Goal: Task Accomplishment & Management: Manage account settings

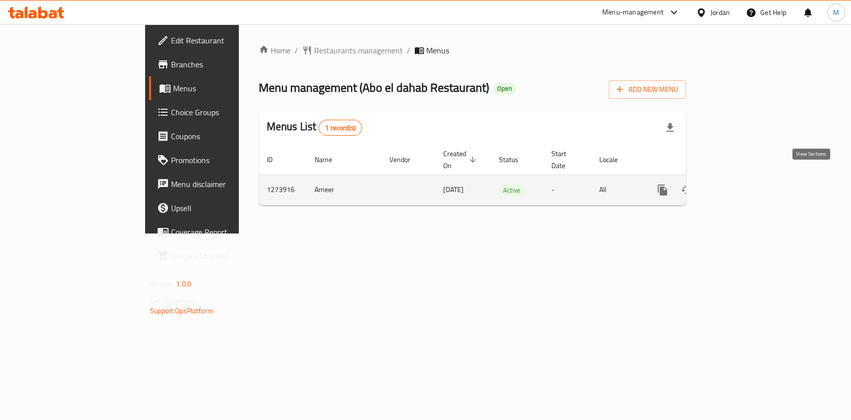
click at [747, 185] on link "enhanced table" at bounding box center [735, 190] width 24 height 24
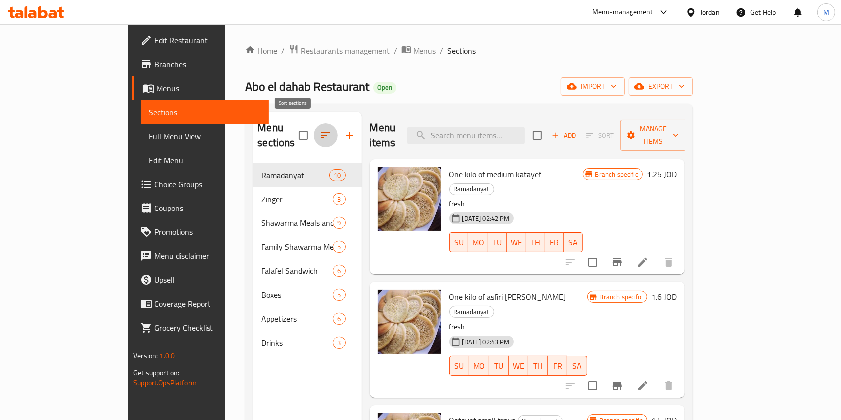
click at [320, 129] on icon "button" at bounding box center [326, 135] width 12 height 12
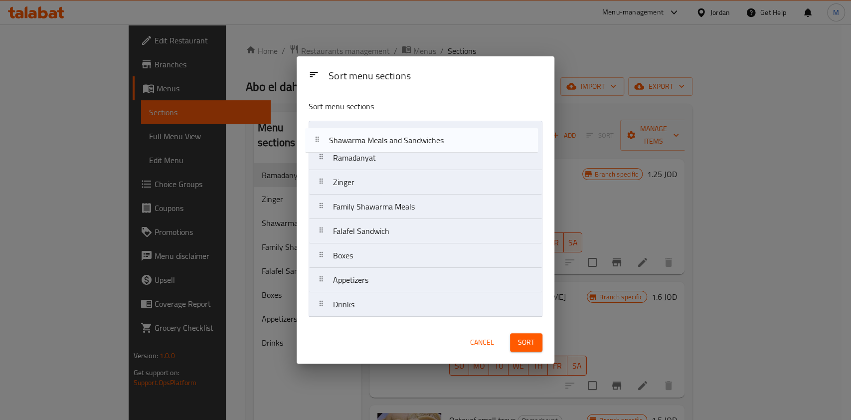
drag, startPoint x: 434, startPoint y: 185, endPoint x: 429, endPoint y: 126, distance: 59.1
click at [429, 126] on nav "Ramadanyat Zinger Shawarma Meals and Sandwiches Family Shawarma Meals Falafel S…" at bounding box center [426, 219] width 234 height 197
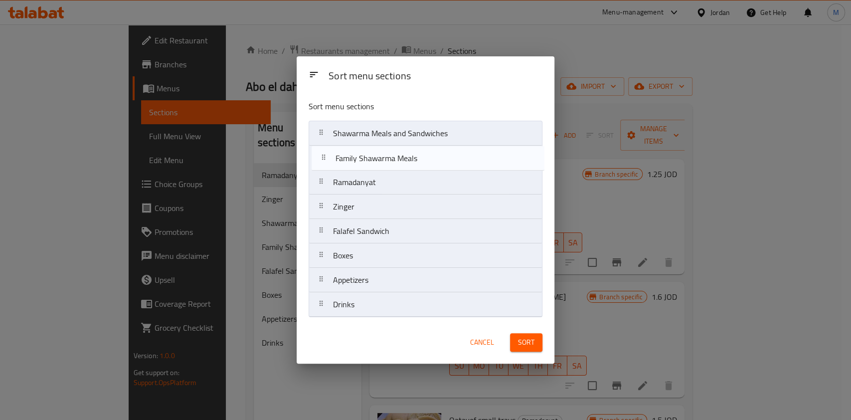
drag, startPoint x: 447, startPoint y: 205, endPoint x: 450, endPoint y: 154, distance: 51.5
click at [450, 154] on nav "Shawarma Meals and Sandwiches Ramadanyat Zinger Family Shawarma Meals Falafel S…" at bounding box center [426, 219] width 234 height 197
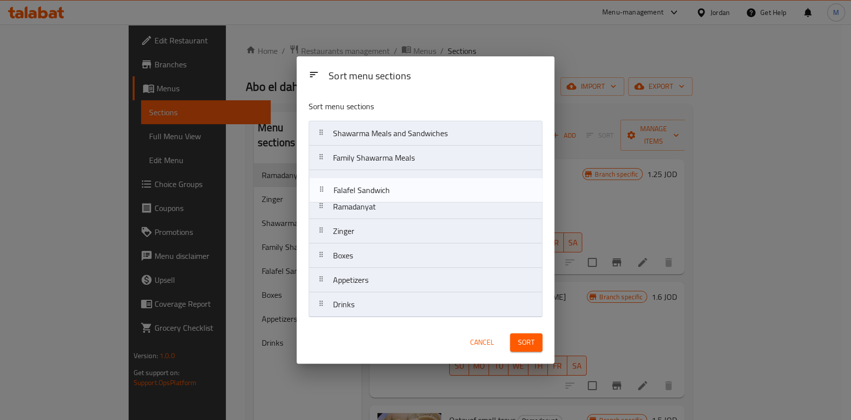
drag, startPoint x: 436, startPoint y: 233, endPoint x: 435, endPoint y: 181, distance: 52.4
click at [435, 181] on nav "Shawarma Meals and Sandwiches Family Shawarma Meals Ramadanyat Zinger Falafel S…" at bounding box center [426, 219] width 234 height 197
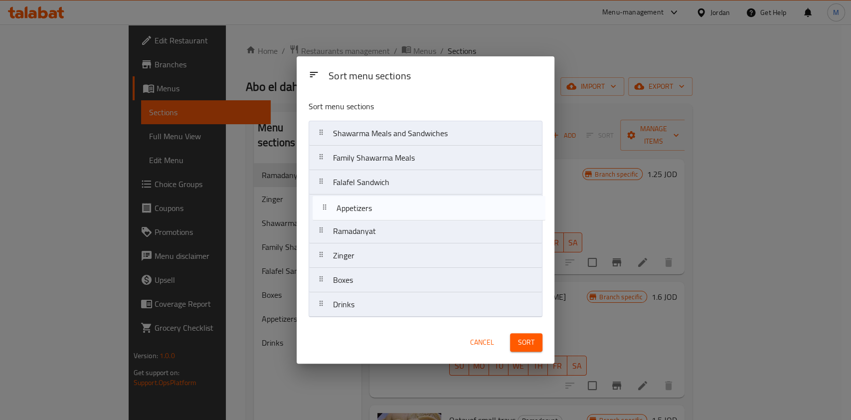
drag, startPoint x: 431, startPoint y: 281, endPoint x: 435, endPoint y: 205, distance: 75.4
click at [435, 205] on nav "Shawarma Meals and Sandwiches Family Shawarma Meals Falafel Sandwich Ramadanyat…" at bounding box center [426, 219] width 234 height 197
drag, startPoint x: 416, startPoint y: 272, endPoint x: 419, endPoint y: 201, distance: 71.4
click at [419, 201] on nav "Shawarma Meals and Sandwiches Family Shawarma Meals Falafel Sandwich Appetizers…" at bounding box center [426, 219] width 234 height 197
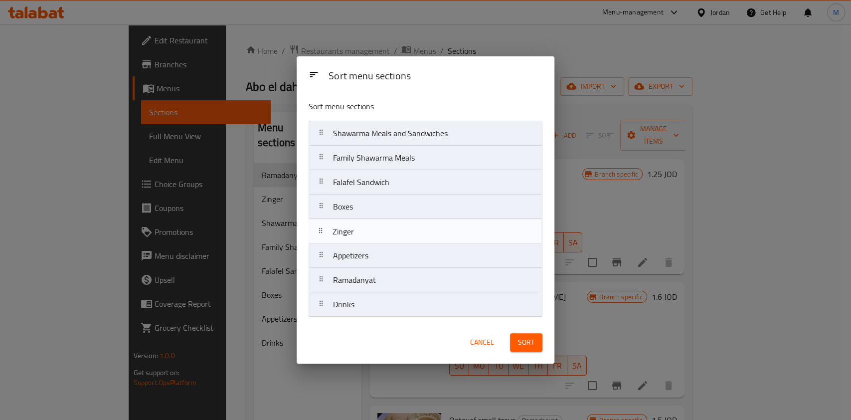
drag, startPoint x: 408, startPoint y: 269, endPoint x: 407, endPoint y: 225, distance: 43.9
click at [407, 225] on nav "Shawarma Meals and Sandwiches Family Shawarma Meals Falafel Sandwich Boxes Appe…" at bounding box center [426, 219] width 234 height 197
drag, startPoint x: 428, startPoint y: 208, endPoint x: 430, endPoint y: 234, distance: 25.5
click at [430, 234] on nav "Shawarma Meals and Sandwiches Family Shawarma Meals Falafel Sandwich Boxes Zing…" at bounding box center [426, 219] width 234 height 197
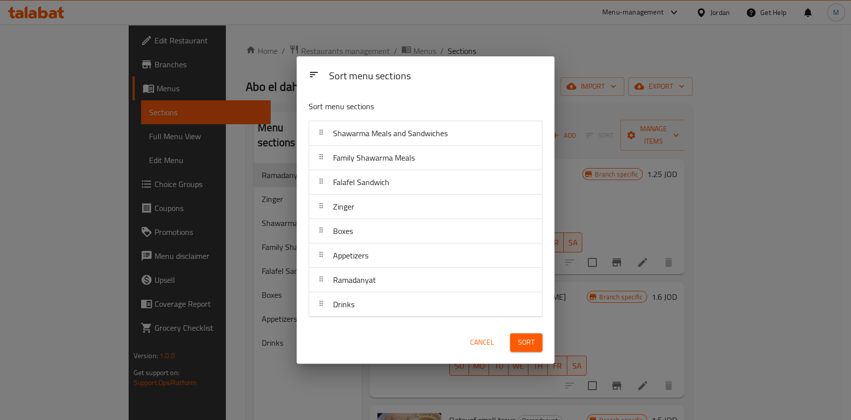
click at [534, 337] on span "Sort" at bounding box center [526, 342] width 16 height 12
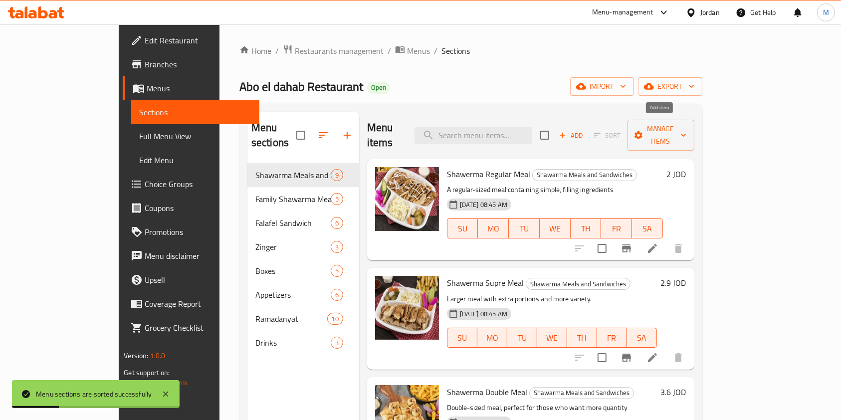
click at [585, 130] on span "Add" at bounding box center [571, 135] width 27 height 11
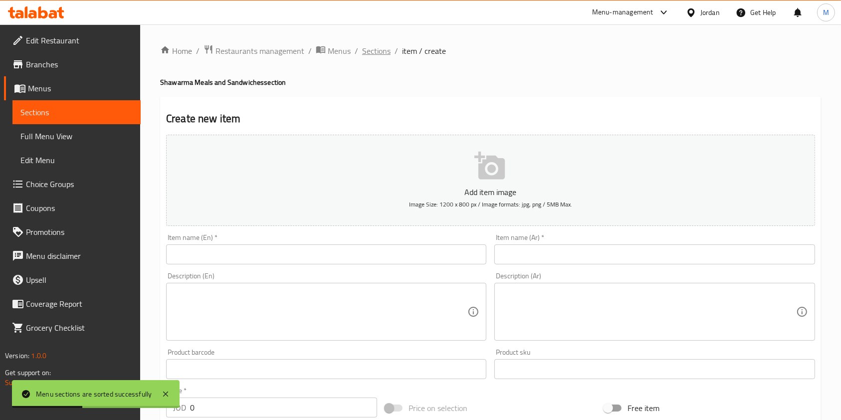
click at [371, 50] on span "Sections" at bounding box center [376, 51] width 28 height 12
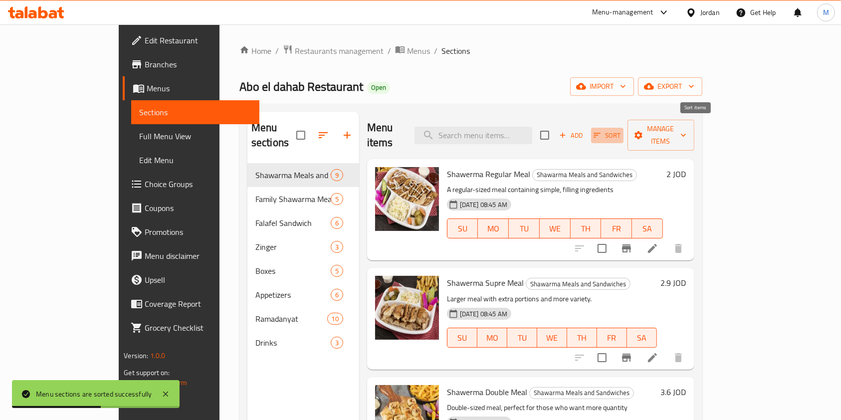
click at [602, 131] on icon "button" at bounding box center [597, 135] width 9 height 9
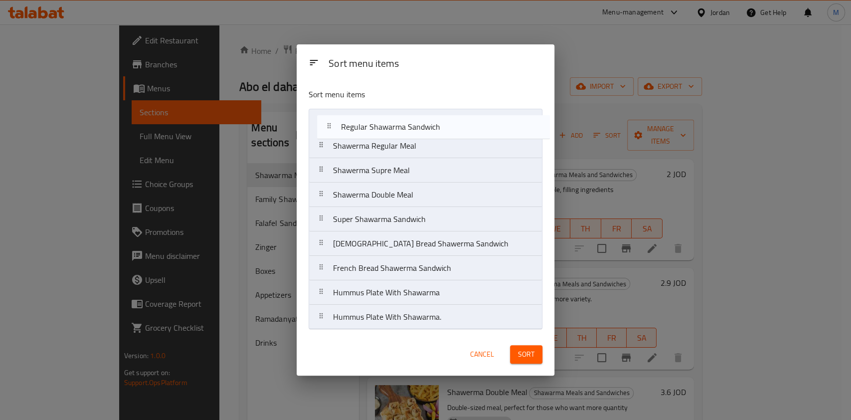
drag, startPoint x: 443, startPoint y: 204, endPoint x: 451, endPoint y: 133, distance: 72.3
click at [451, 133] on nav "Shawerma Regular Meal Shawerma Supre Meal Shawerma Double Meal Regular Shawarma…" at bounding box center [426, 219] width 234 height 221
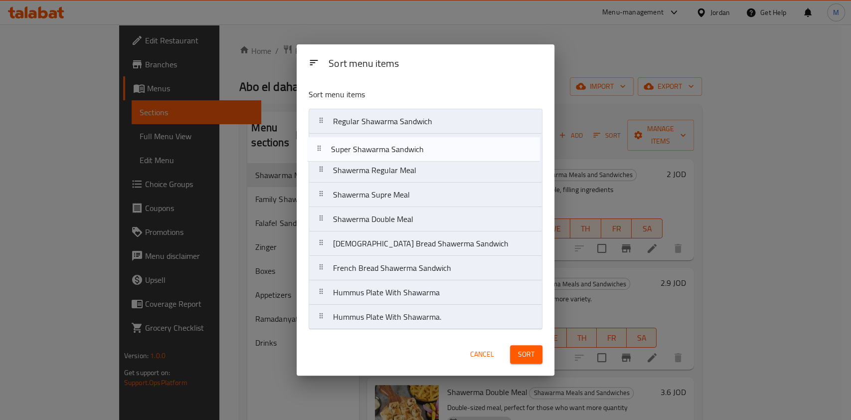
drag, startPoint x: 452, startPoint y: 217, endPoint x: 449, endPoint y: 138, distance: 79.9
click at [449, 138] on nav "Regular Shawarma Sandwich Shawerma Regular Meal Shawerma Supre Meal Shawerma Do…" at bounding box center [426, 219] width 234 height 221
drag, startPoint x: 471, startPoint y: 249, endPoint x: 471, endPoint y: 154, distance: 95.8
click at [471, 154] on nav "Regular Shawarma Sandwich Super Shawarma Sandwich Shawerma Regular Meal Shawerm…" at bounding box center [426, 219] width 234 height 221
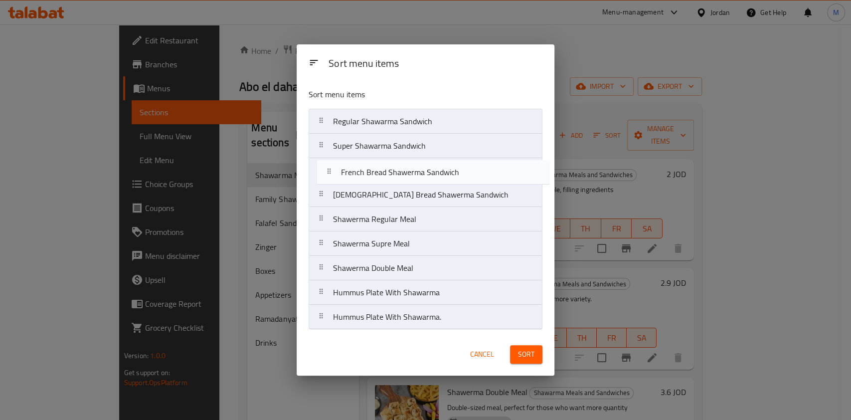
drag, startPoint x: 474, startPoint y: 276, endPoint x: 483, endPoint y: 178, distance: 99.1
click at [483, 178] on nav "Regular Shawarma Sandwich Super Shawarma Sandwich Lebanese Bread Shawerma Sandw…" at bounding box center [426, 219] width 234 height 221
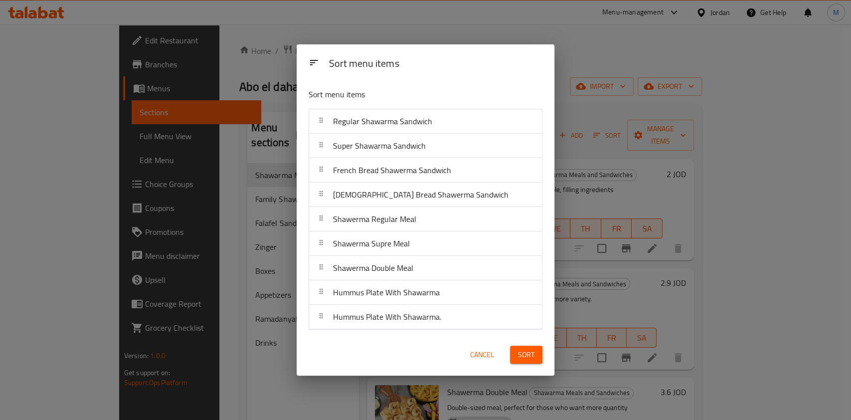
click at [531, 350] on span "Sort" at bounding box center [526, 355] width 16 height 12
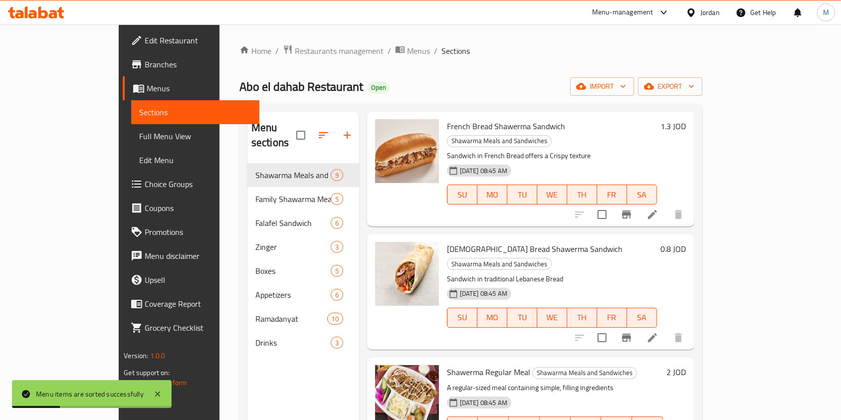
scroll to position [399, 0]
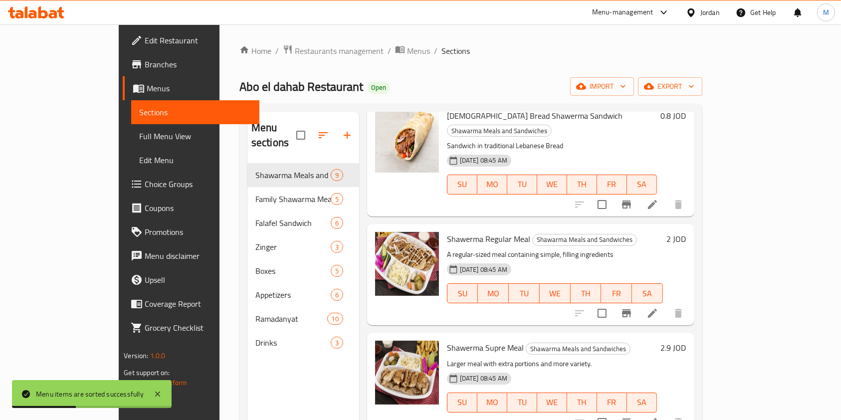
click at [686, 232] on h6 "2 JOD" at bounding box center [676, 239] width 19 height 14
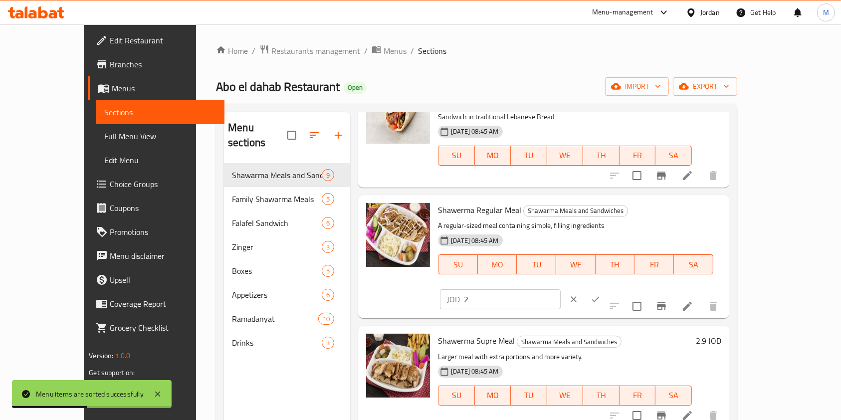
click at [561, 289] on input "2" at bounding box center [512, 299] width 97 height 20
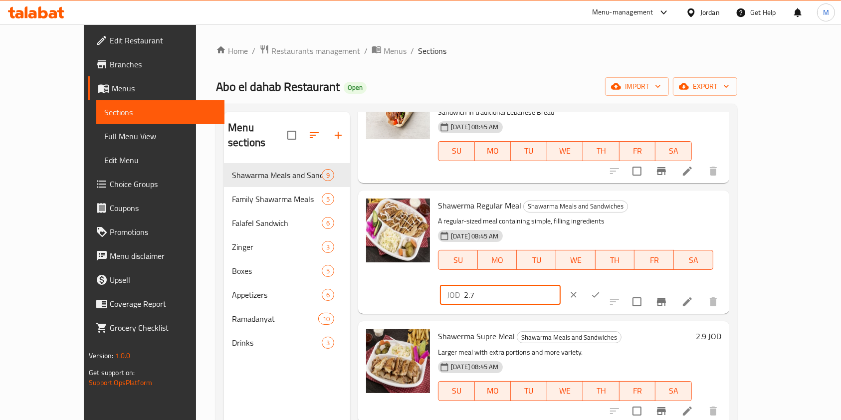
type input "2.7"
click at [607, 284] on button "ok" at bounding box center [596, 295] width 22 height 22
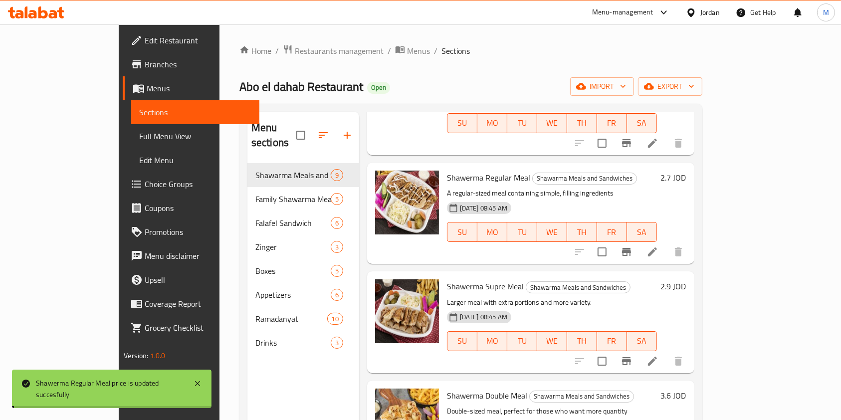
scroll to position [470, 0]
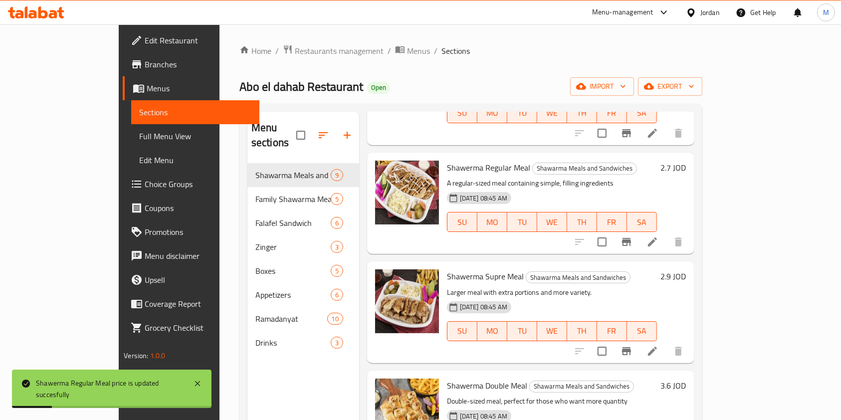
click at [686, 269] on h6 "2.9 JOD" at bounding box center [673, 276] width 25 height 14
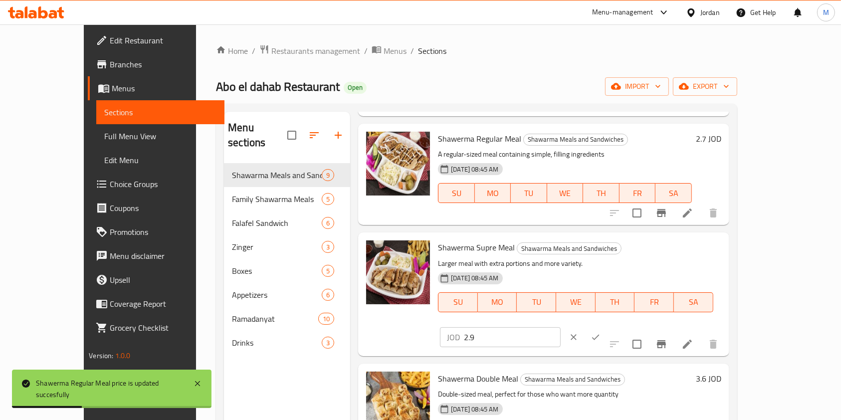
click at [561, 327] on input "2.9" at bounding box center [512, 337] width 97 height 20
type input "2"
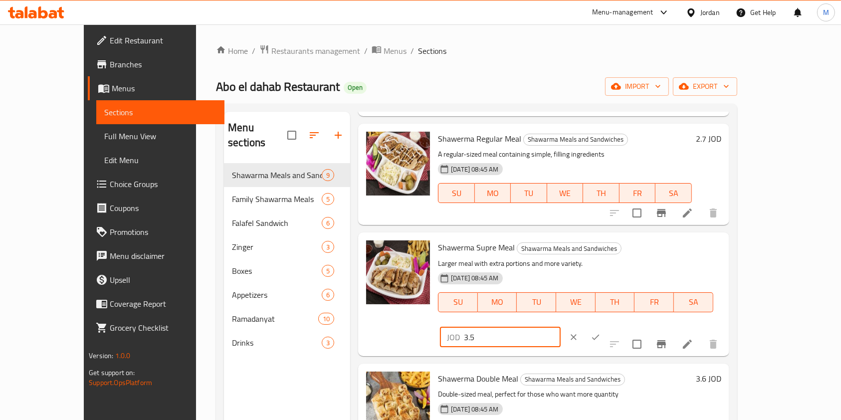
type input "3.5"
click at [607, 326] on button "ok" at bounding box center [596, 337] width 22 height 22
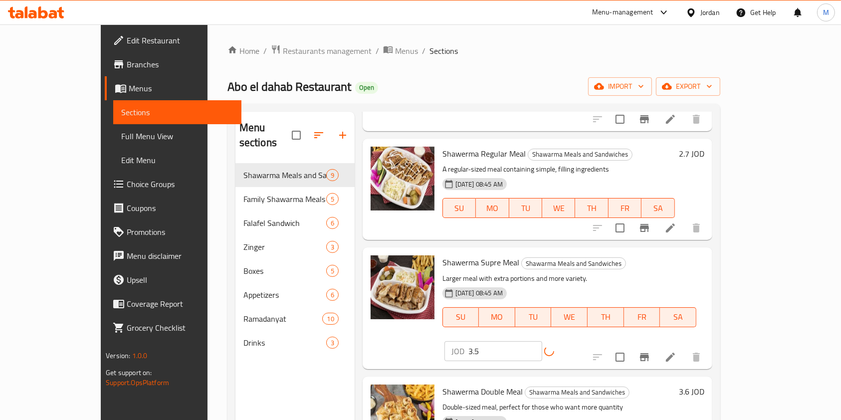
scroll to position [556, 0]
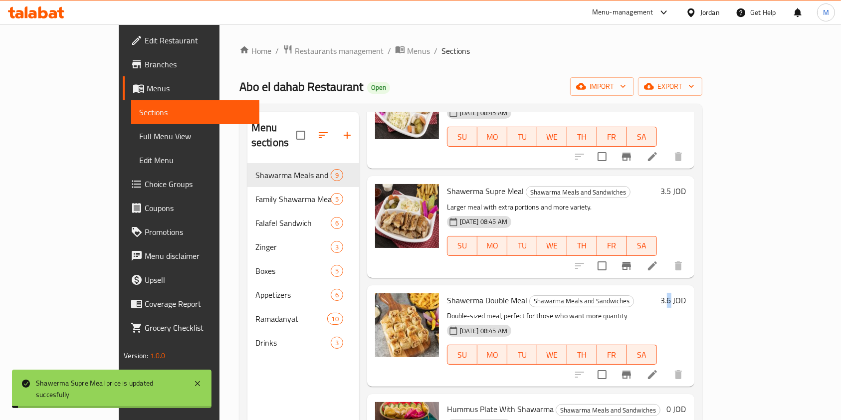
click at [690, 289] on div "Shawerma Double Meal Shawarma Meals and Sandwiches Double-sized meal, perfect f…" at bounding box center [566, 335] width 247 height 93
click at [686, 293] on h6 "3.6 JOD" at bounding box center [673, 300] width 25 height 14
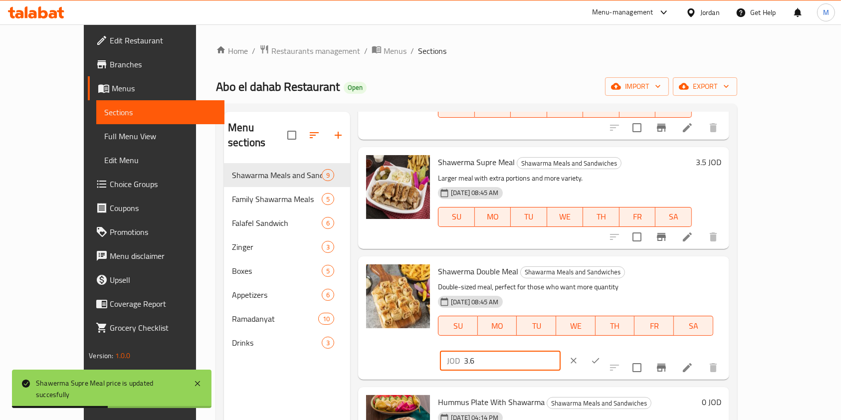
drag, startPoint x: 701, startPoint y: 266, endPoint x: 578, endPoint y: 267, distance: 123.2
click at [578, 267] on div "Shawerma Double Meal Shawarma Meals and Sandwiches Double-sized meal, perfect f…" at bounding box center [579, 317] width 291 height 115
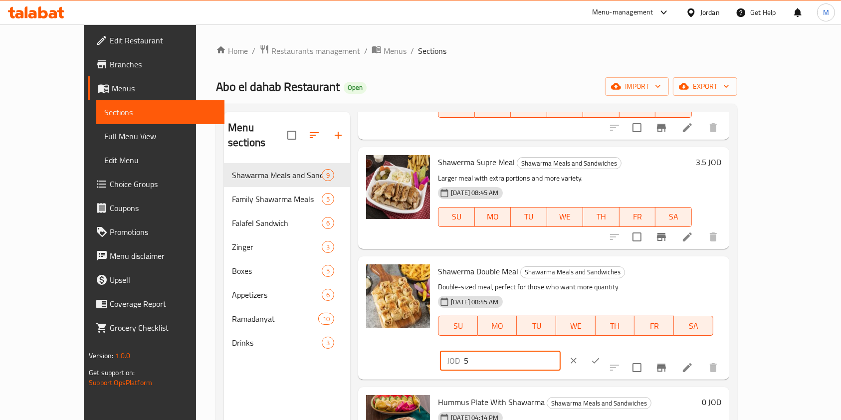
type input "5"
click at [601, 356] on icon "ok" at bounding box center [596, 361] width 10 height 10
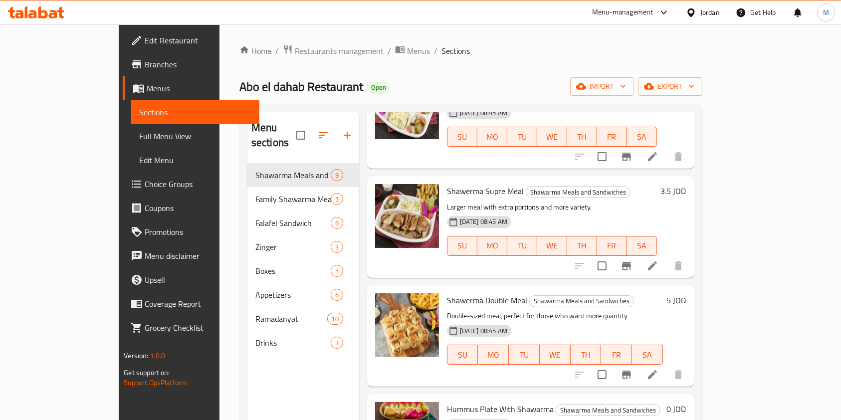
click at [686, 184] on h6 "3.5 JOD" at bounding box center [673, 191] width 25 height 14
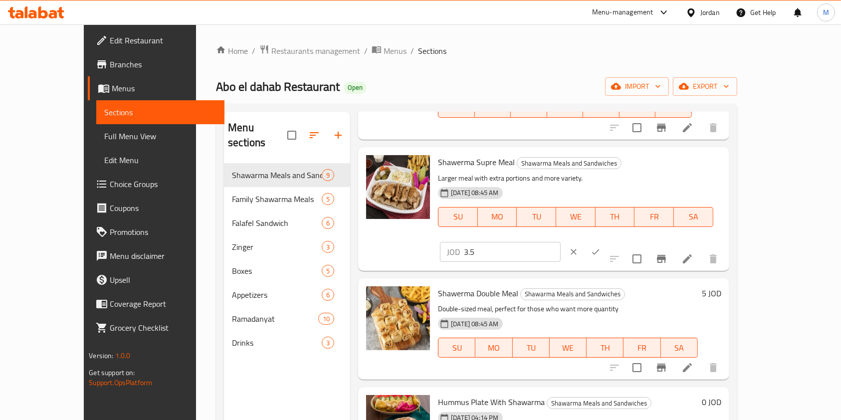
click at [561, 242] on input "3.5" at bounding box center [512, 252] width 97 height 20
type input "3.6"
click at [607, 241] on button "ok" at bounding box center [596, 252] width 22 height 22
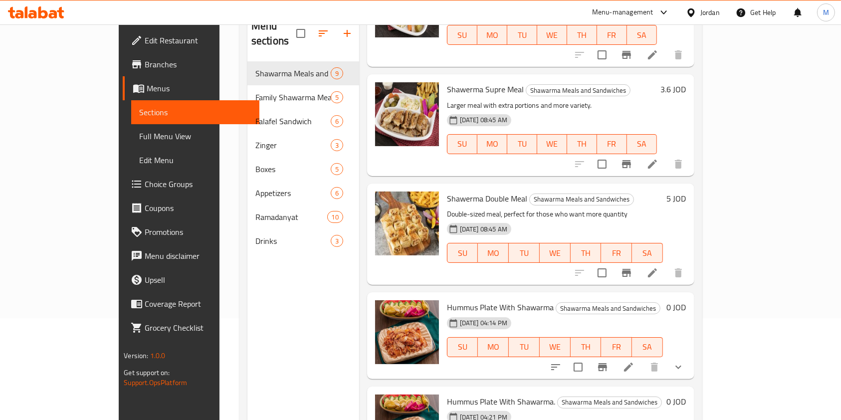
scroll to position [140, 0]
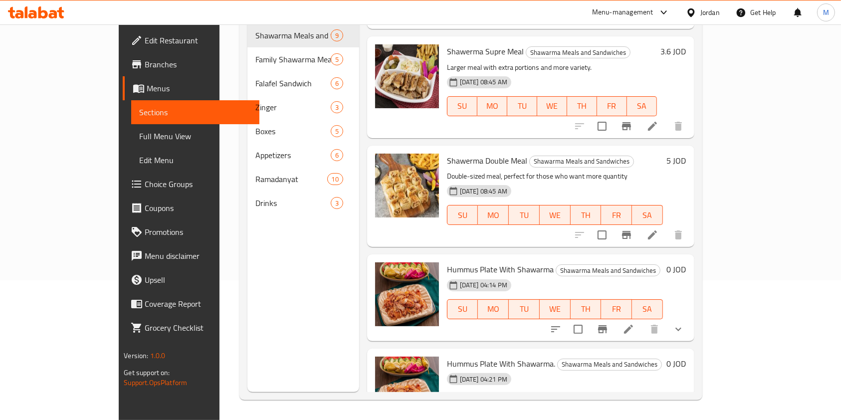
click at [684, 417] on icon "show more" at bounding box center [678, 423] width 12 height 12
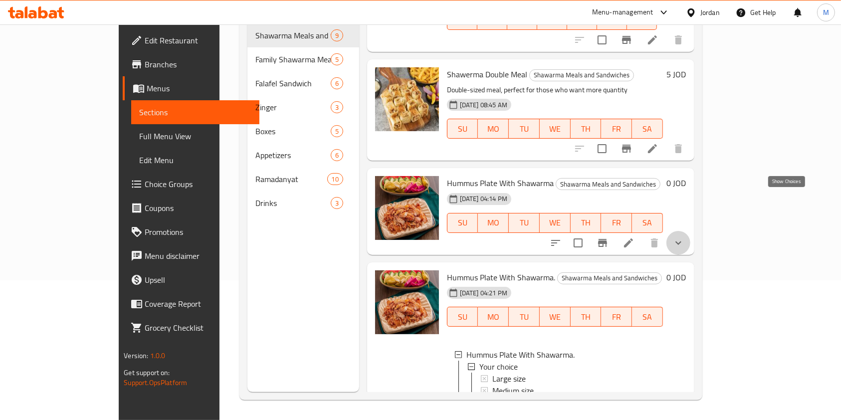
click at [684, 237] on icon "show more" at bounding box center [678, 243] width 12 height 12
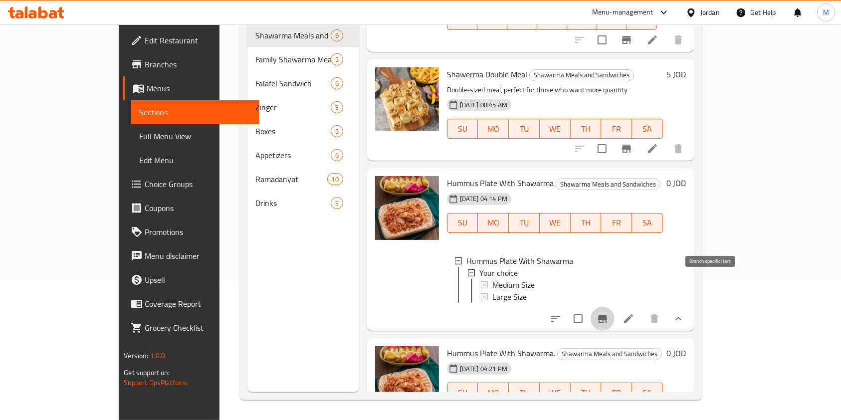
click at [614, 307] on button "Branch-specific-item" at bounding box center [603, 319] width 24 height 24
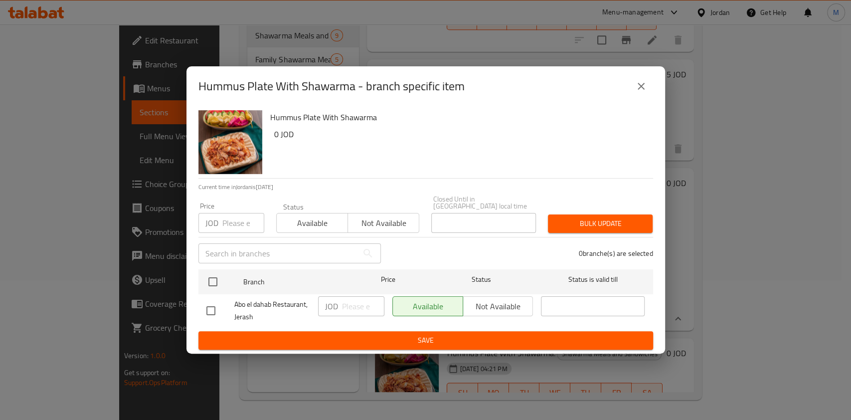
click at [502, 305] on div "Available Not available" at bounding box center [463, 306] width 141 height 20
click at [195, 310] on div "Hummus Plate With Shawarma 0 JOD Current time in [GEOGRAPHIC_DATA] is [DATE] 4:…" at bounding box center [426, 229] width 479 height 247
click at [227, 301] on div at bounding box center [220, 310] width 28 height 21
drag, startPoint x: 209, startPoint y: 307, endPoint x: 338, endPoint y: 314, distance: 129.4
click at [210, 308] on input "checkbox" at bounding box center [211, 310] width 21 height 21
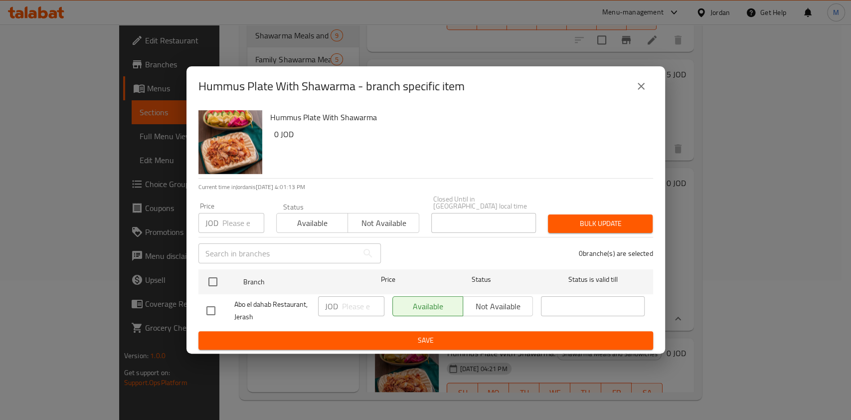
checkbox input "true"
click at [488, 302] on span "Not available" at bounding box center [498, 306] width 62 height 14
click at [484, 344] on button "Save" at bounding box center [426, 340] width 455 height 18
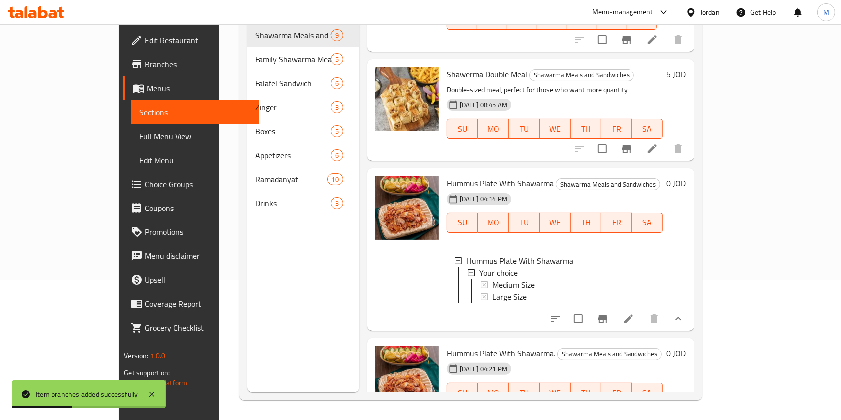
click at [642, 310] on li at bounding box center [628, 319] width 28 height 18
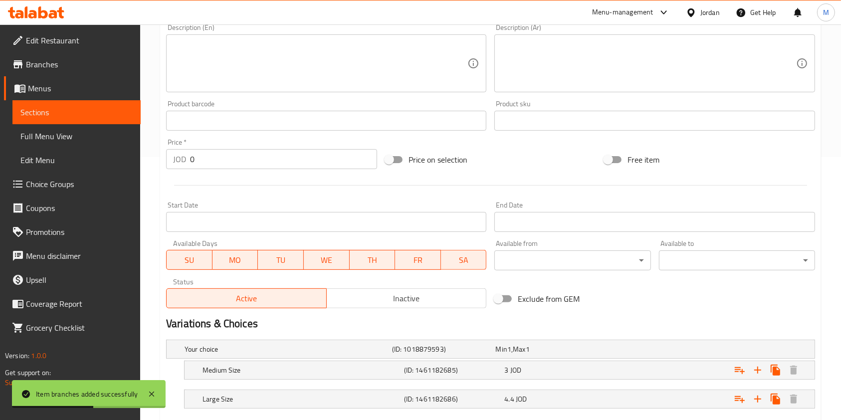
scroll to position [321, 0]
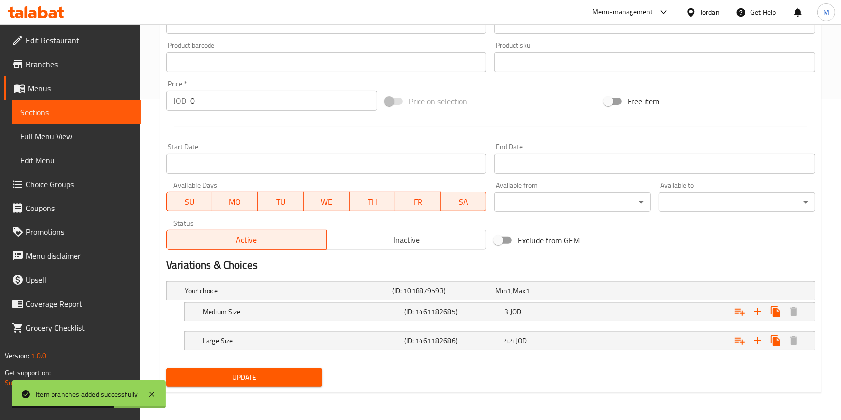
click at [441, 241] on span "Inactive" at bounding box center [407, 240] width 152 height 14
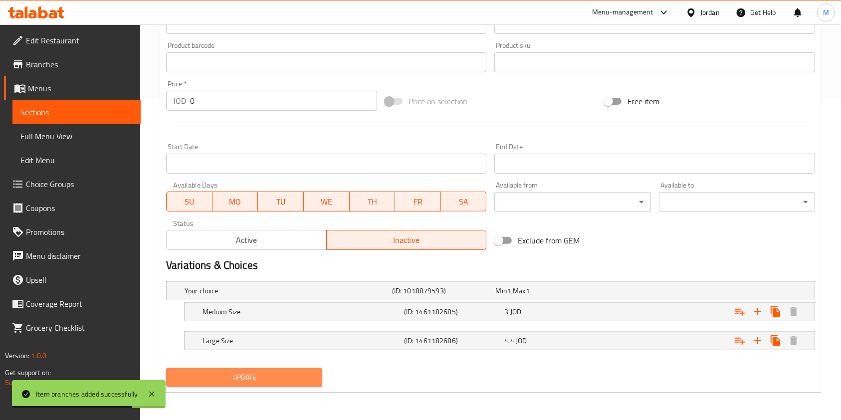
click at [281, 377] on span "Update" at bounding box center [244, 377] width 140 height 12
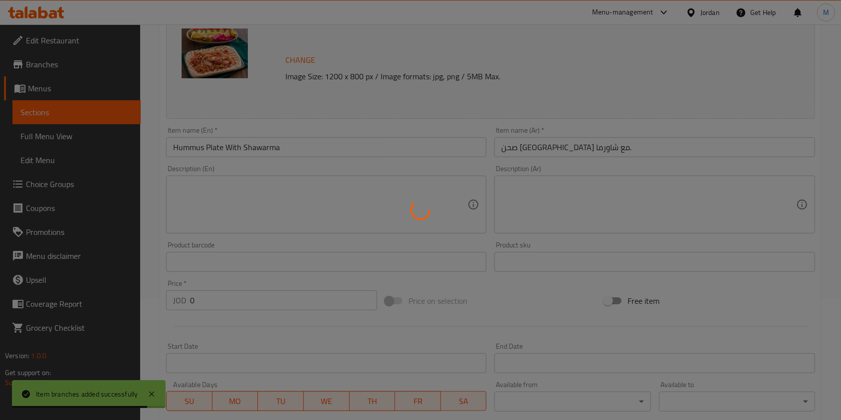
scroll to position [0, 0]
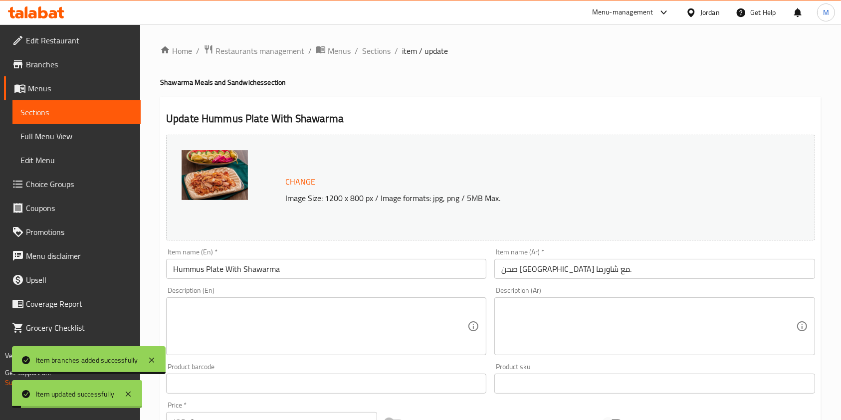
click at [371, 32] on div "Home / Restaurants management / Menus / Sections / item / update Shawarma Meals…" at bounding box center [490, 382] width 701 height 717
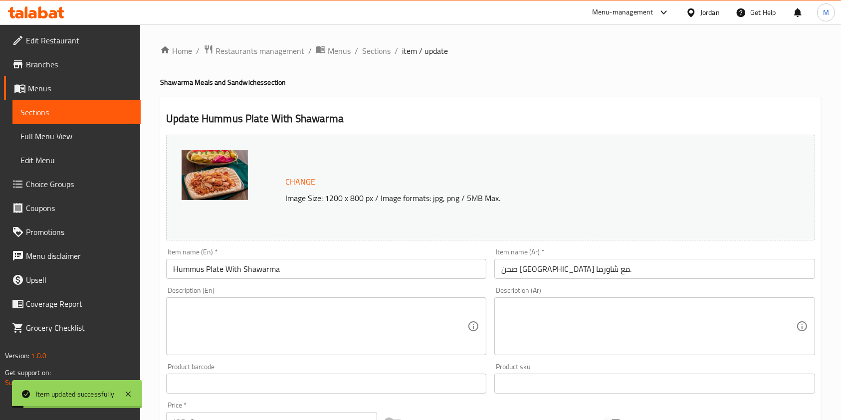
click at [372, 39] on div "Home / Restaurants management / Menus / Sections / item / update Shawarma Meals…" at bounding box center [490, 382] width 701 height 717
click at [371, 39] on div "Home / Restaurants management / Menus / Sections / item / update Shawarma Meals…" at bounding box center [490, 382] width 701 height 717
click at [371, 45] on span "Sections" at bounding box center [376, 51] width 28 height 12
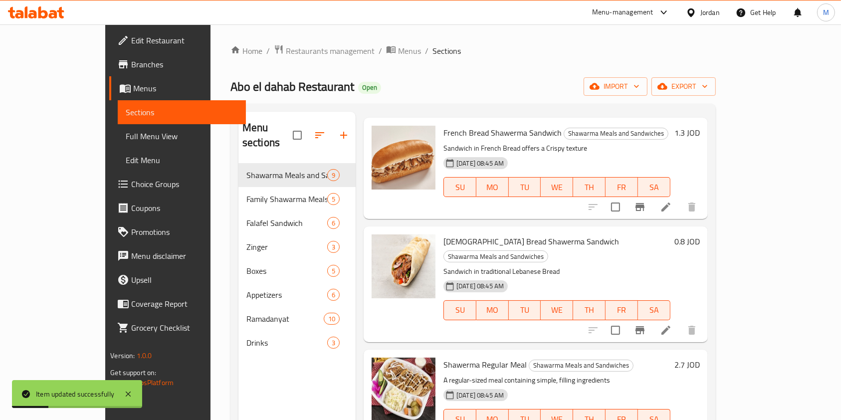
scroll to position [266, 0]
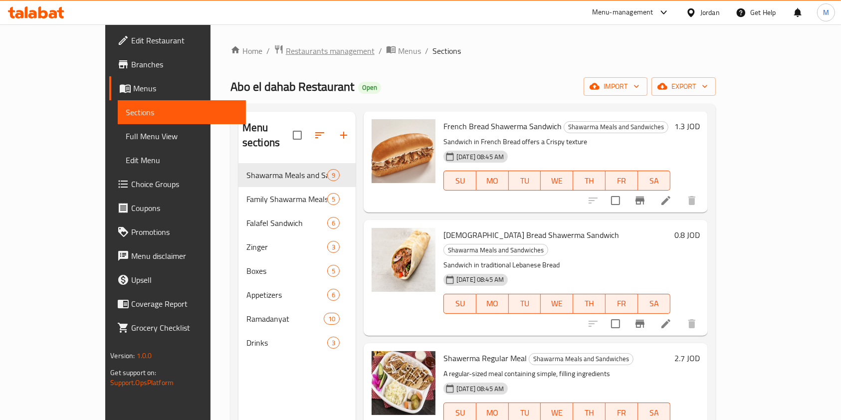
click at [286, 52] on span "Restaurants management" at bounding box center [330, 51] width 89 height 12
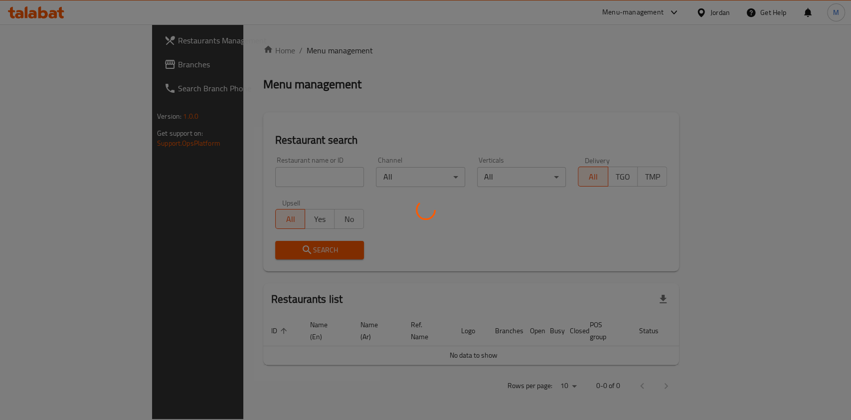
click at [222, 177] on div at bounding box center [425, 210] width 851 height 420
click at [224, 177] on div at bounding box center [425, 210] width 851 height 420
click at [227, 177] on div at bounding box center [425, 210] width 851 height 420
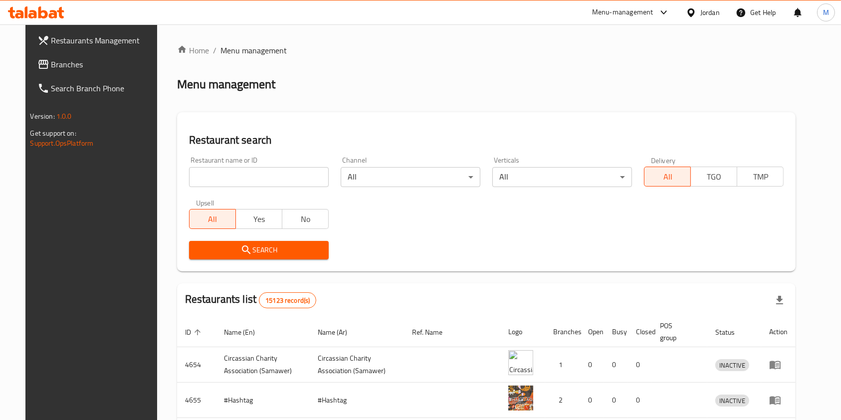
click at [263, 176] on input "search" at bounding box center [259, 177] width 140 height 20
paste input "621678"
click at [221, 241] on button "Search" at bounding box center [259, 250] width 140 height 18
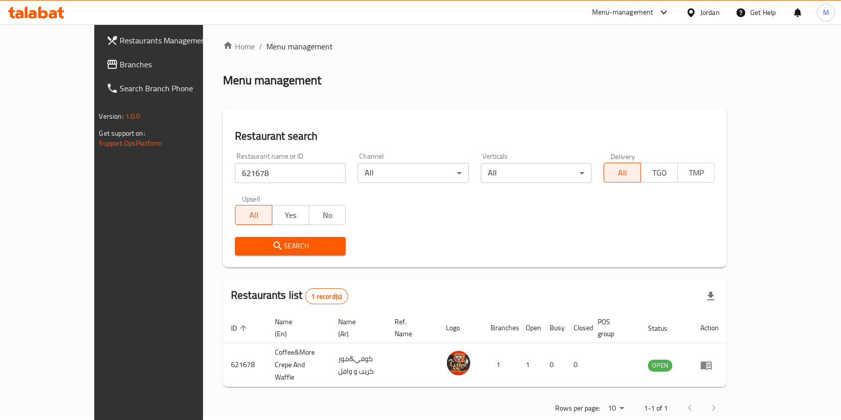
scroll to position [5, 0]
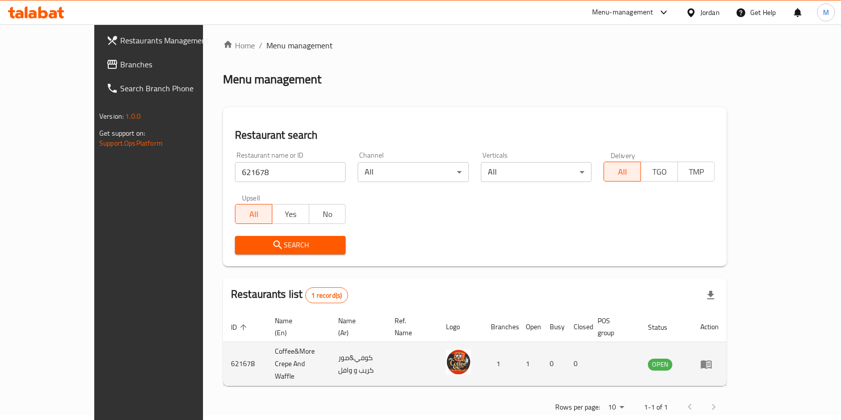
click at [267, 350] on td "Coffee&More Crepe And Waffle" at bounding box center [298, 364] width 63 height 44
copy td "Coffee&More Crepe And Waffle"
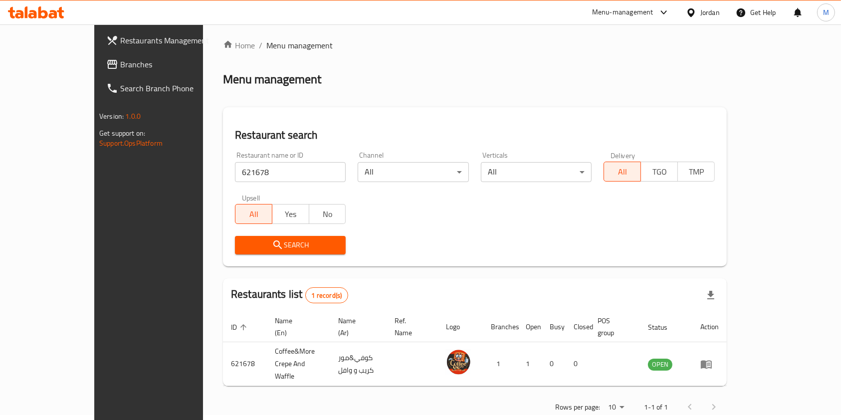
click at [263, 163] on input "621678" at bounding box center [290, 172] width 111 height 20
type input "3albal"
click button "Search" at bounding box center [290, 245] width 111 height 18
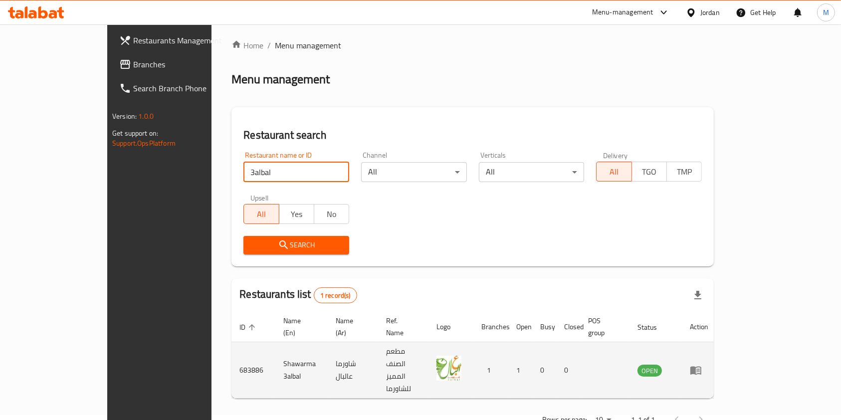
click at [231, 349] on td "683886" at bounding box center [253, 370] width 44 height 56
copy td "683886"
click at [275, 349] on td "Shawarma 3albal" at bounding box center [301, 370] width 52 height 56
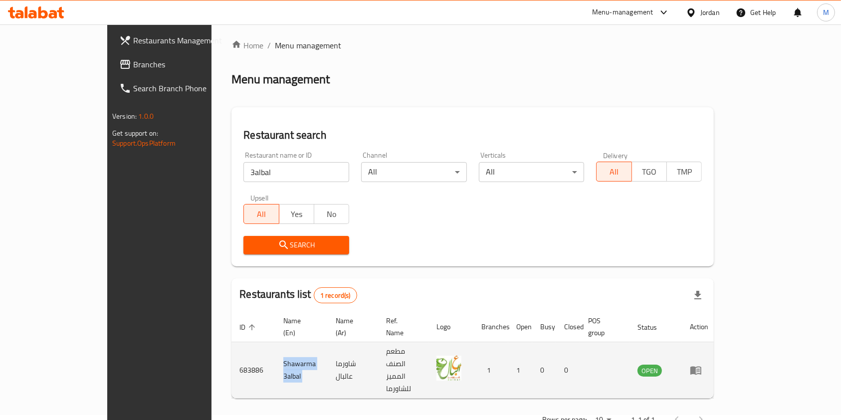
click at [275, 349] on td "Shawarma 3albal" at bounding box center [301, 370] width 52 height 56
copy td "Shawarma 3albal"
